Goal: Navigation & Orientation: Find specific page/section

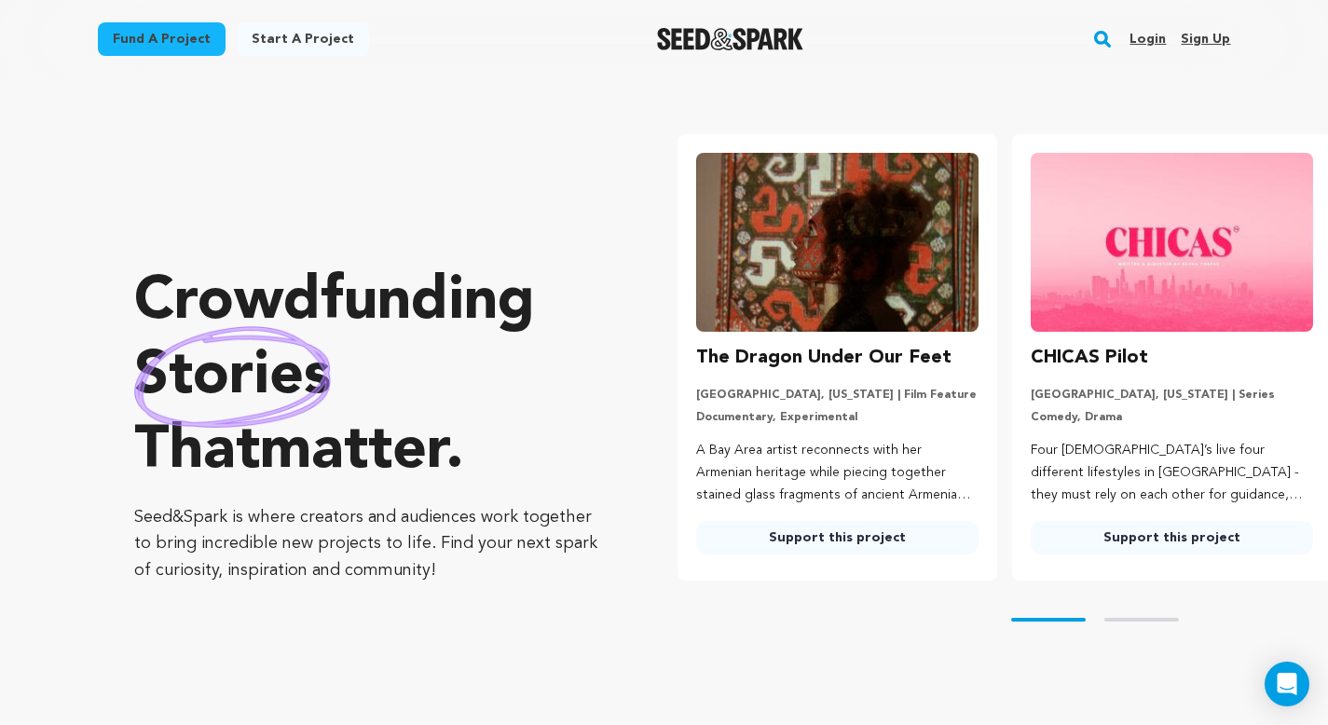
click at [1139, 31] on link "Login" at bounding box center [1147, 39] width 36 height 30
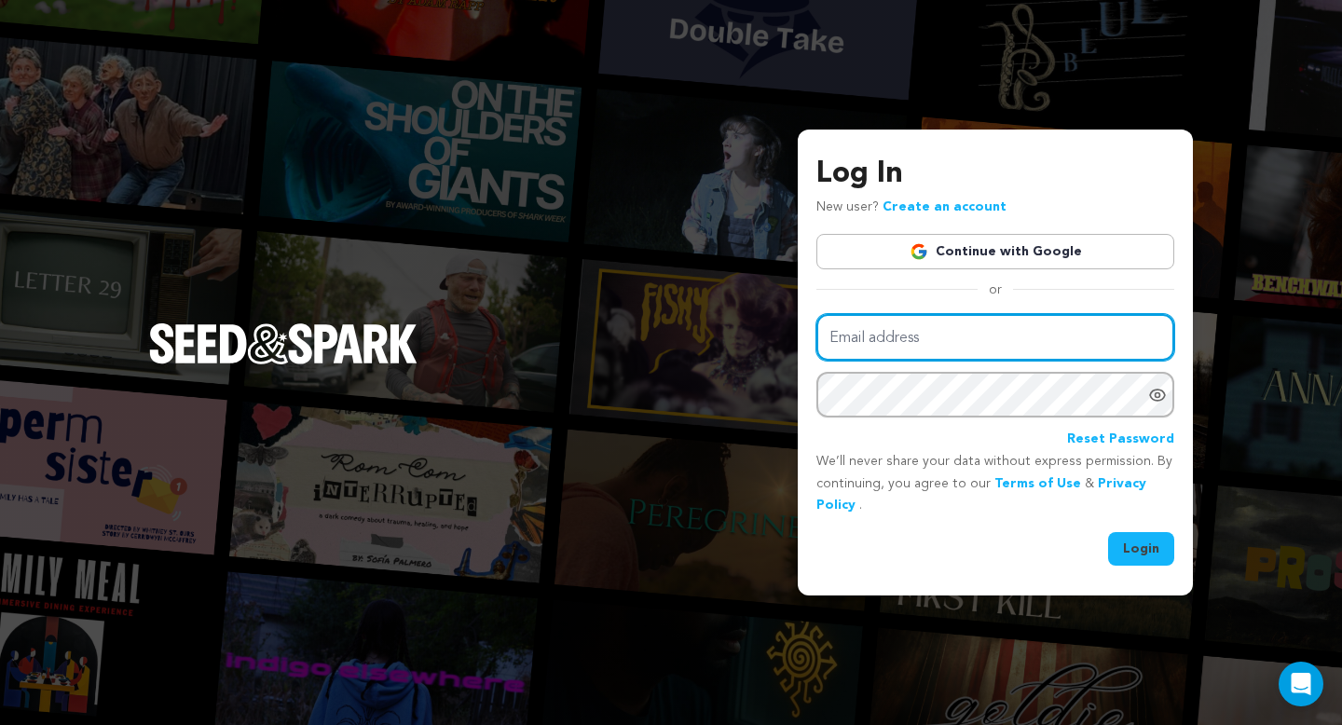
type input "mike@seedandspark.com"
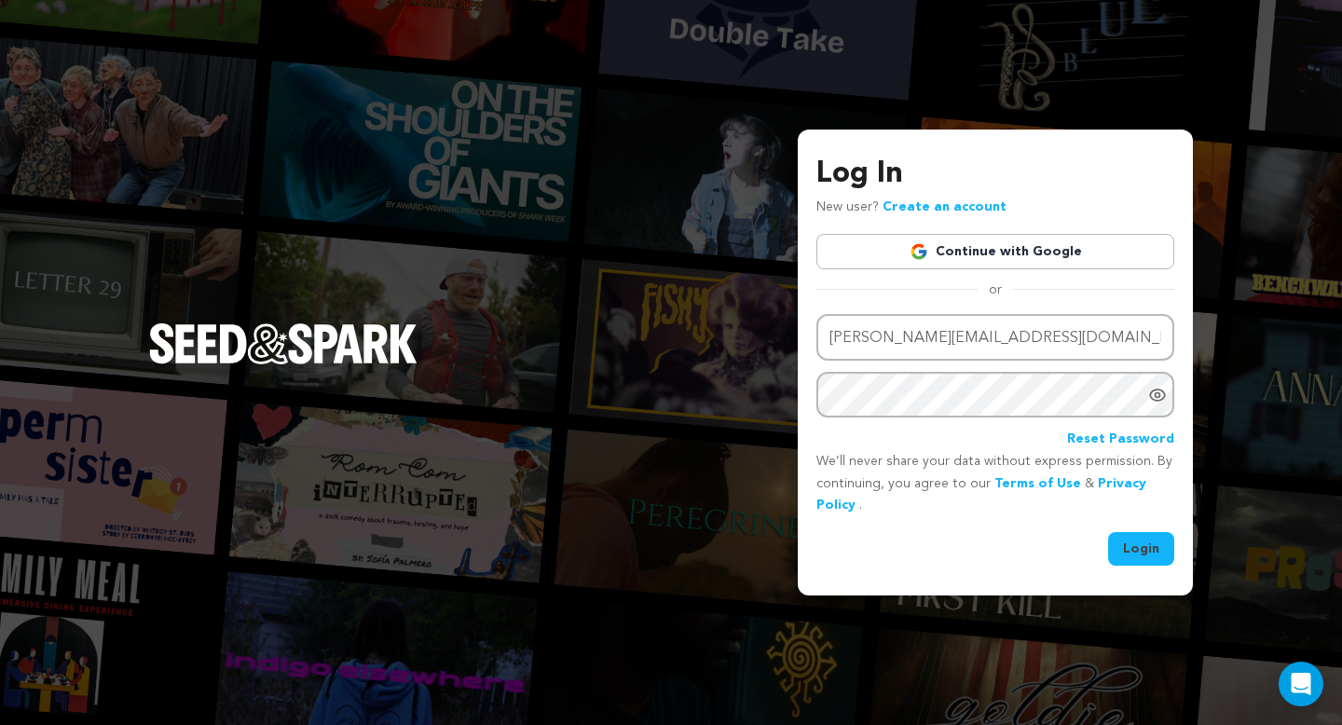
click at [1129, 537] on button "Login" at bounding box center [1141, 549] width 66 height 34
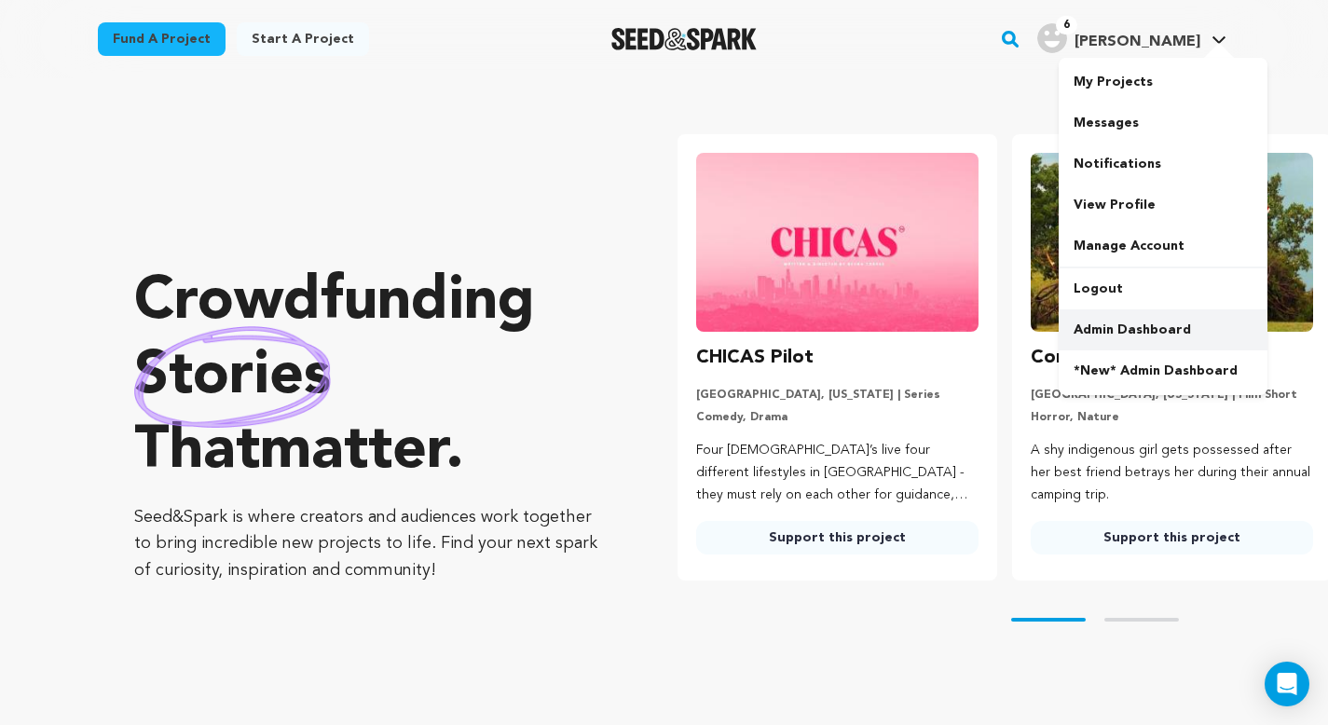
click at [1126, 316] on link "Admin Dashboard" at bounding box center [1162, 329] width 209 height 41
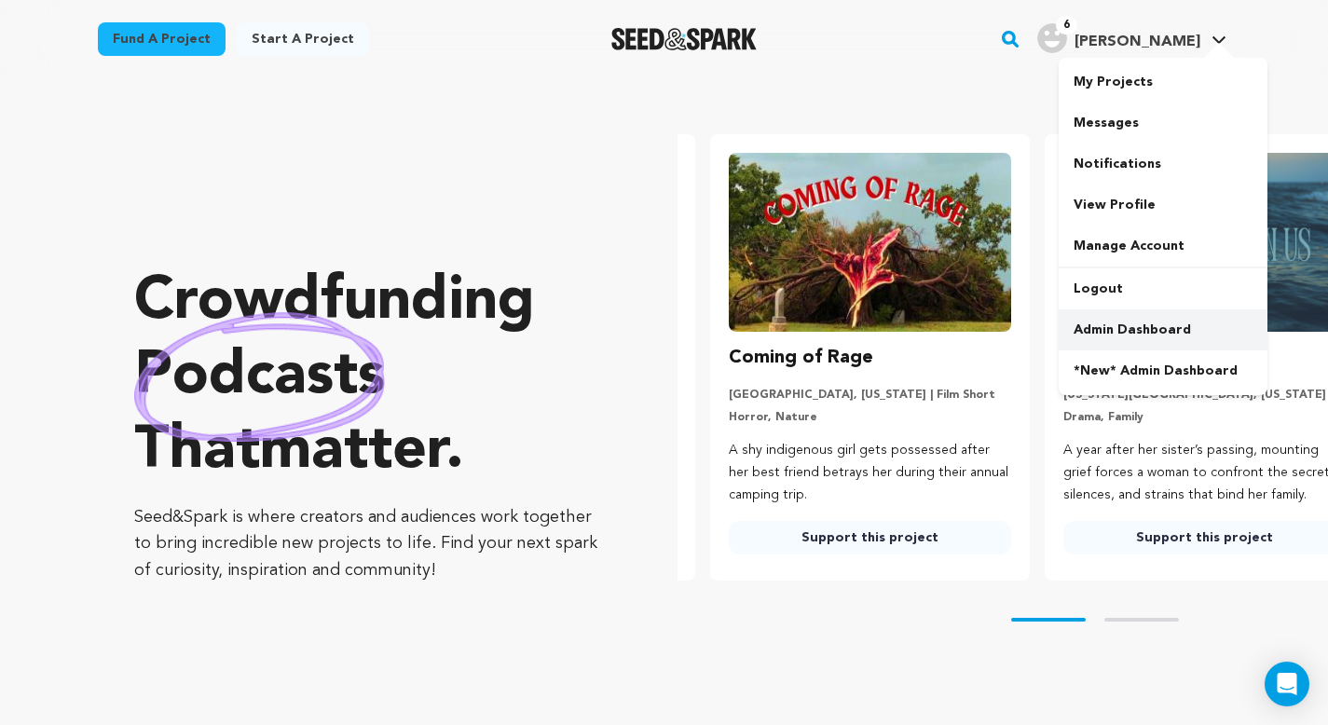
scroll to position [0, 38]
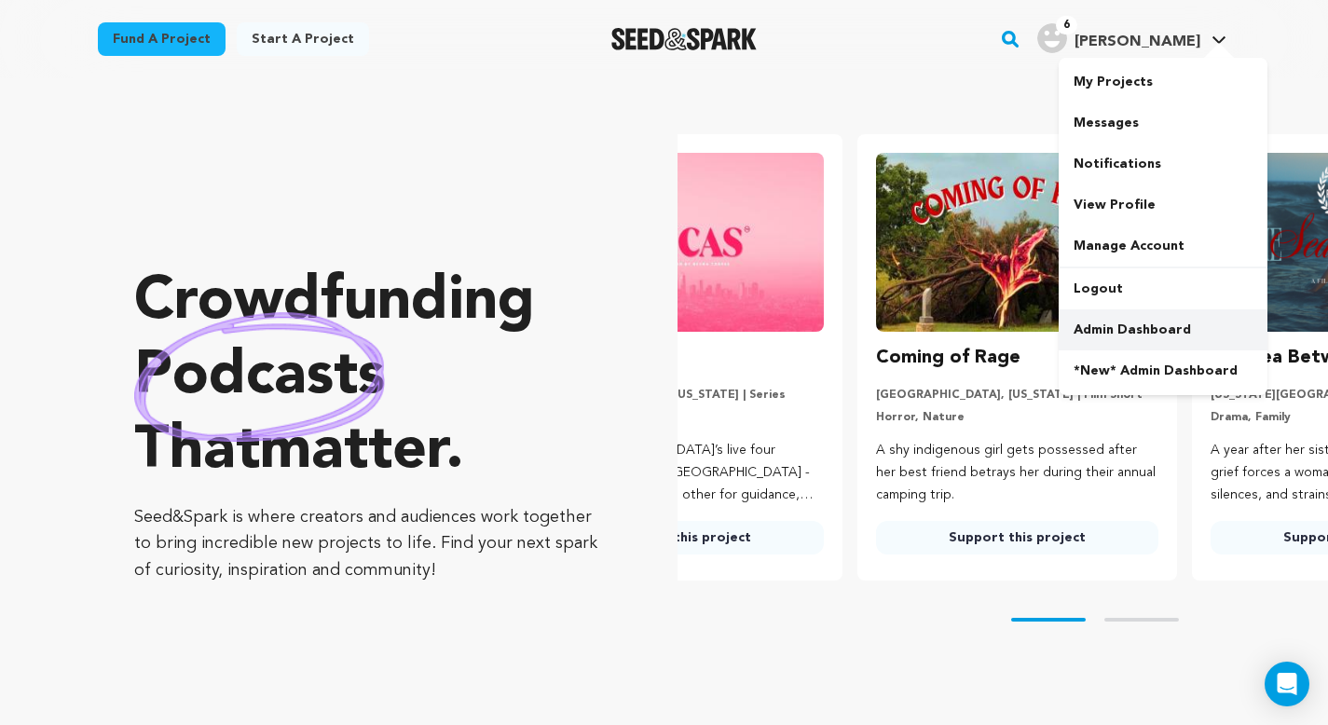
click at [1122, 331] on link "Admin Dashboard" at bounding box center [1162, 329] width 209 height 41
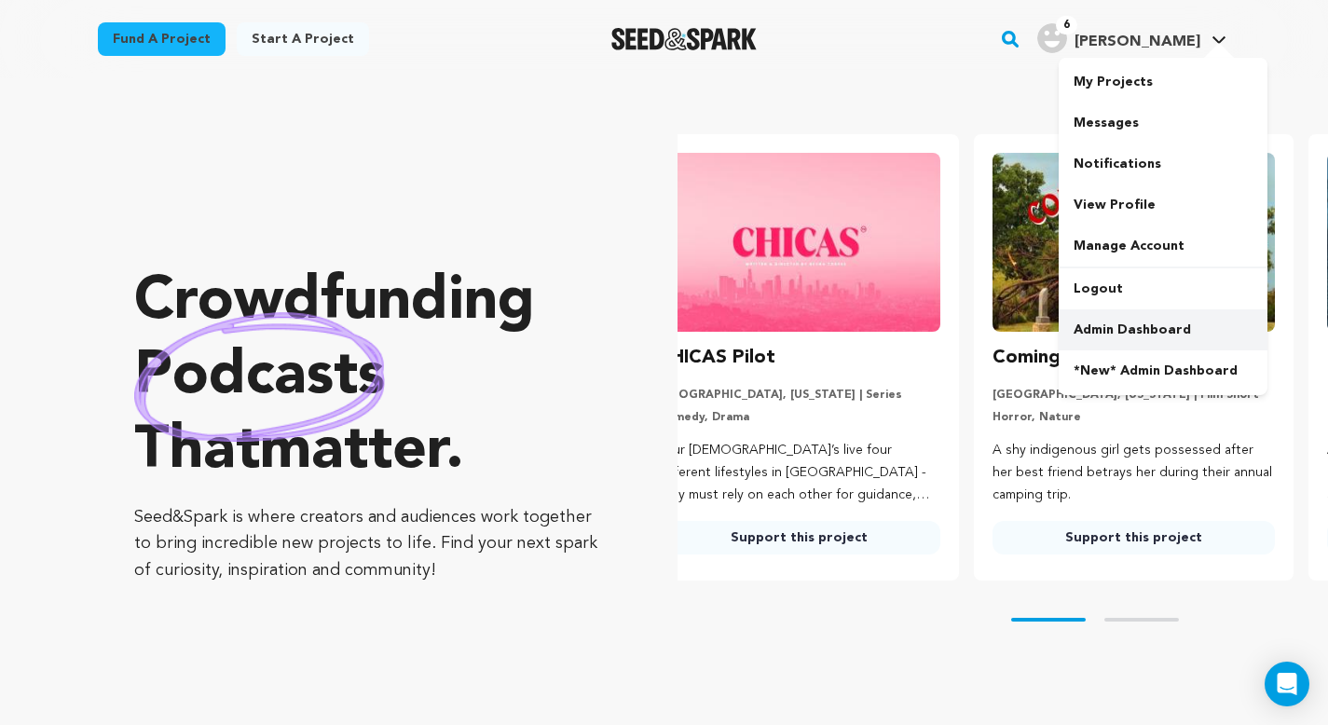
scroll to position [0, 0]
